Goal: Task Accomplishment & Management: Manage account settings

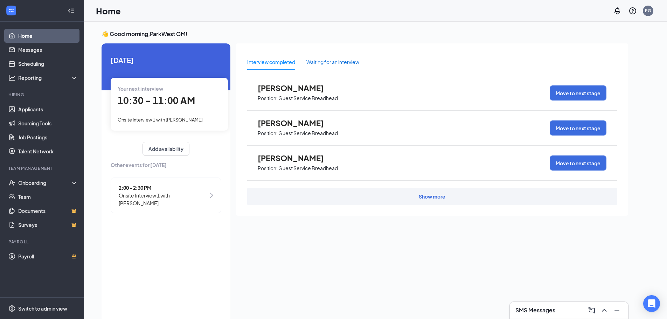
click at [337, 63] on div "Waiting for an interview" at bounding box center [333, 62] width 53 height 8
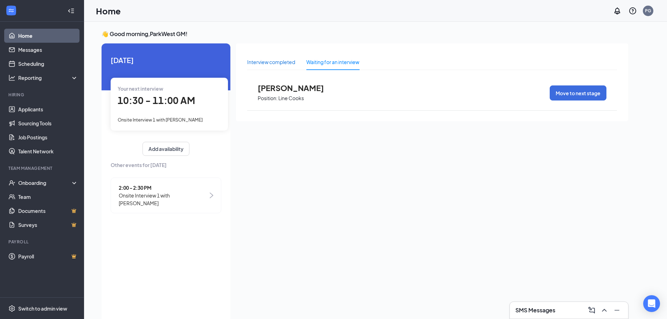
click at [259, 63] on div "Interview completed" at bounding box center [271, 62] width 48 height 8
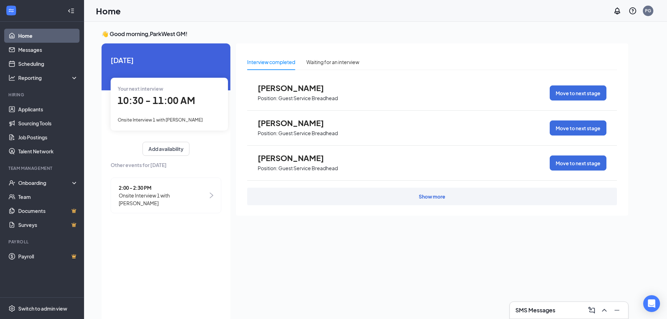
click at [287, 88] on span "[PERSON_NAME]" at bounding box center [296, 87] width 77 height 9
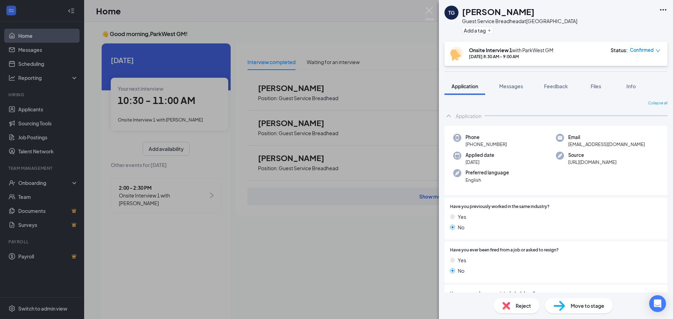
click at [507, 306] on img at bounding box center [506, 306] width 8 height 8
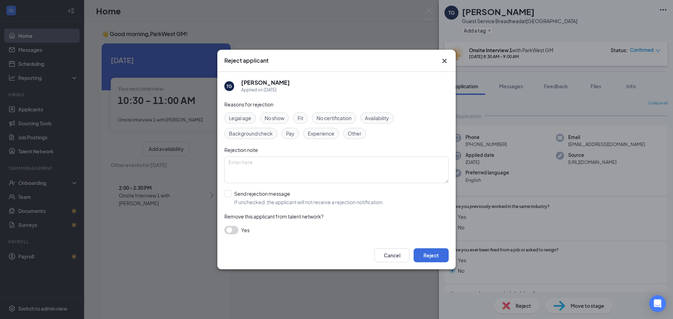
click at [278, 117] on span "No show" at bounding box center [274, 118] width 20 height 8
click at [225, 195] on input "Send rejection message If unchecked, the applicant will not receive a rejection…" at bounding box center [303, 197] width 159 height 15
checkbox input "true"
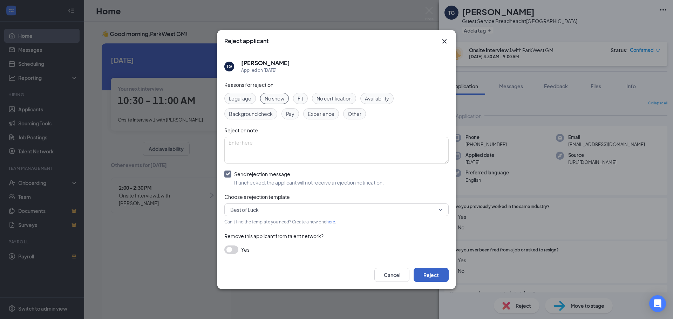
click at [416, 274] on button "Reject" at bounding box center [430, 275] width 35 height 14
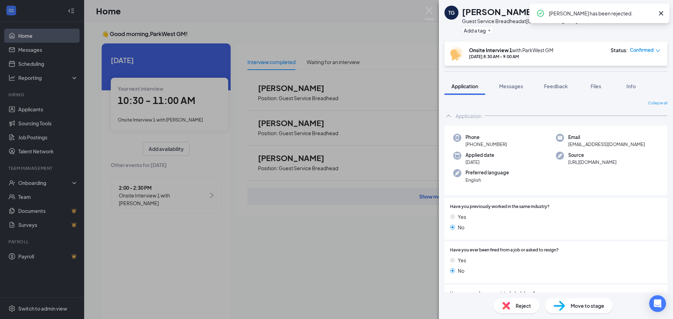
click at [285, 240] on div "TG [PERSON_NAME] Guest Service Breadhead at [GEOGRAPHIC_DATA] Add a tag Onsite …" at bounding box center [336, 159] width 673 height 319
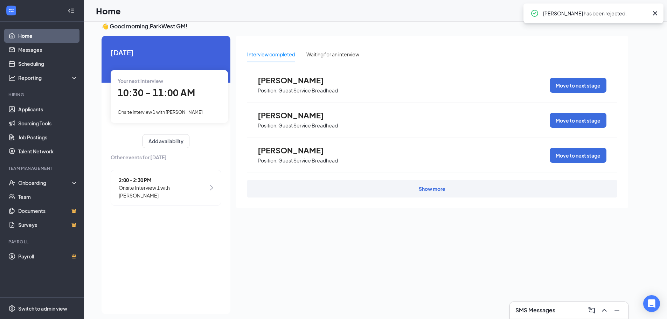
scroll to position [15, 0]
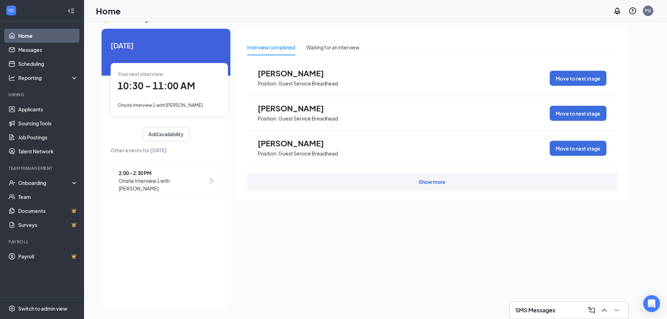
click at [308, 184] on div "Show more" at bounding box center [432, 182] width 370 height 18
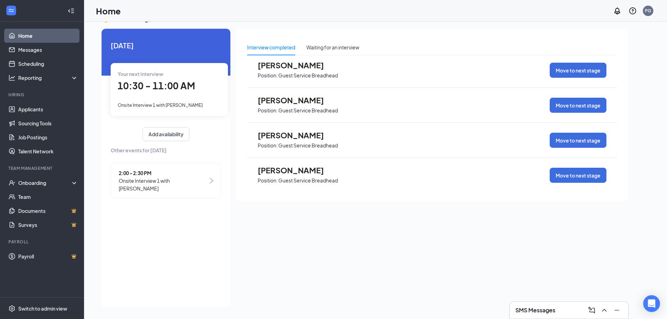
scroll to position [11, 0]
